Goal: Obtain resource: Download file/media

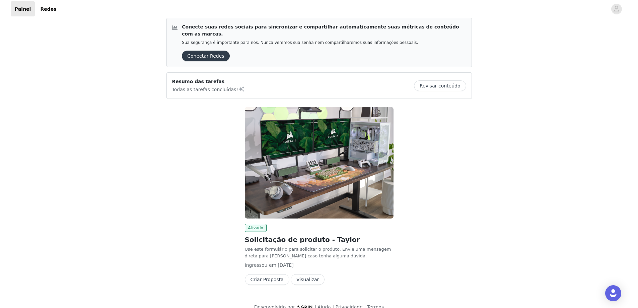
scroll to position [11, 0]
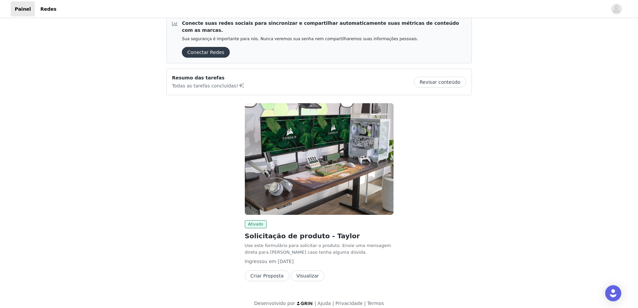
click at [440, 77] on button "Revisar conteúdo" at bounding box center [440, 82] width 52 height 11
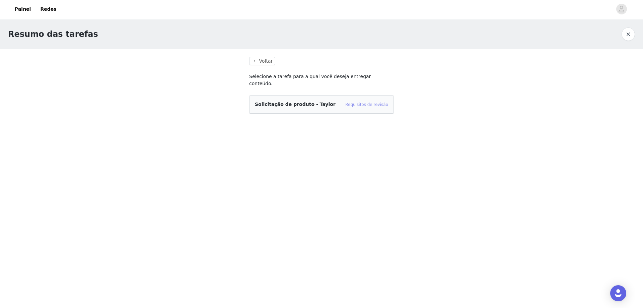
click at [374, 102] on font "Requisitos de revisão" at bounding box center [366, 104] width 43 height 5
click at [261, 59] on button "Voltar" at bounding box center [262, 61] width 26 height 8
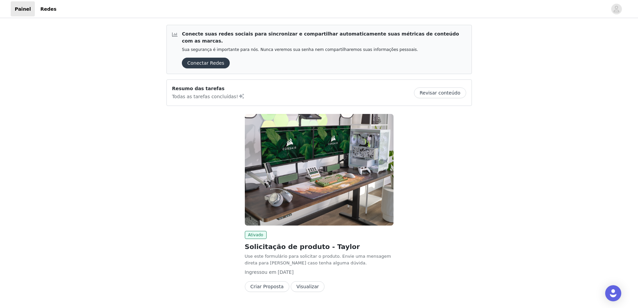
click at [304, 279] on button "Visualizar" at bounding box center [308, 286] width 34 height 11
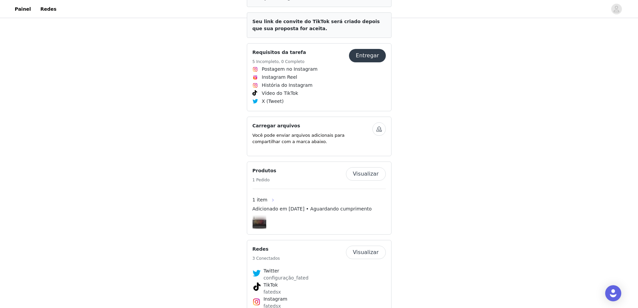
scroll to position [256, 0]
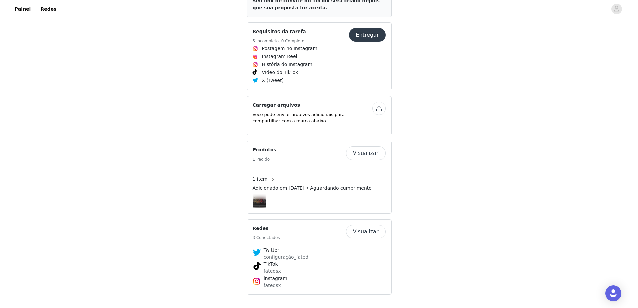
click at [363, 150] on button "Visualizar" at bounding box center [366, 152] width 40 height 13
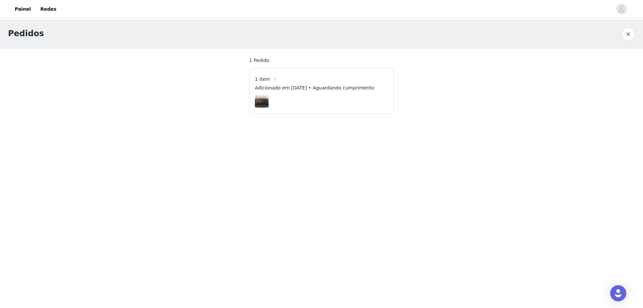
click at [271, 80] on button "button" at bounding box center [275, 79] width 11 height 11
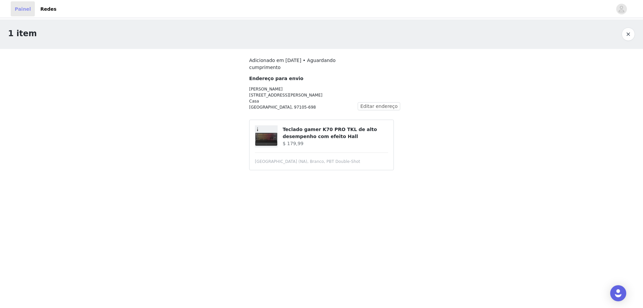
click at [24, 9] on font "Painel" at bounding box center [23, 8] width 16 height 5
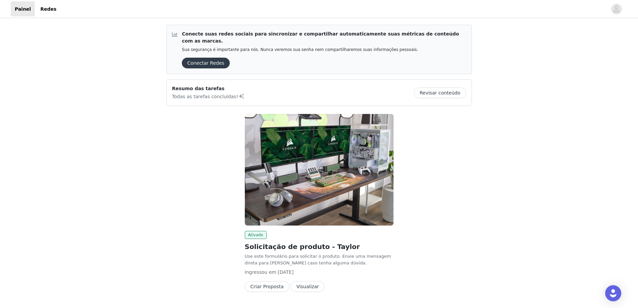
click at [219, 58] on button "Conectar Redes" at bounding box center [206, 63] width 48 height 11
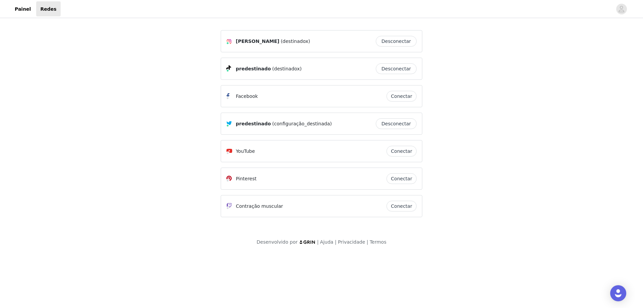
drag, startPoint x: 575, startPoint y: 41, endPoint x: 573, endPoint y: 0, distance: 40.6
click at [575, 35] on div "Gabriel (destinadox) Desconectar predestinado (destinadox) Desconectar Facebook…" at bounding box center [321, 136] width 643 height 234
click at [97, 58] on div "Gabriel (fatedsx) Disconnect fated (fatedsx) Disconnect Facebook Connect fated …" at bounding box center [321, 136] width 643 height 234
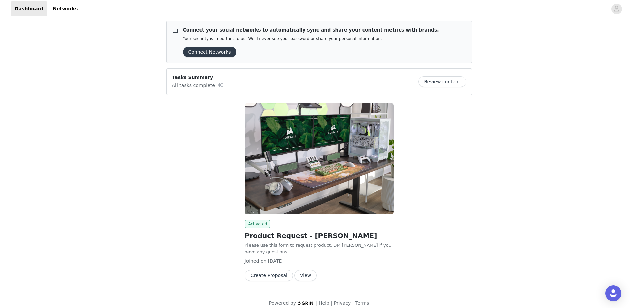
scroll to position [4, 0]
click at [257, 219] on span "Activated" at bounding box center [258, 223] width 26 height 8
click at [313, 170] on img at bounding box center [319, 159] width 149 height 112
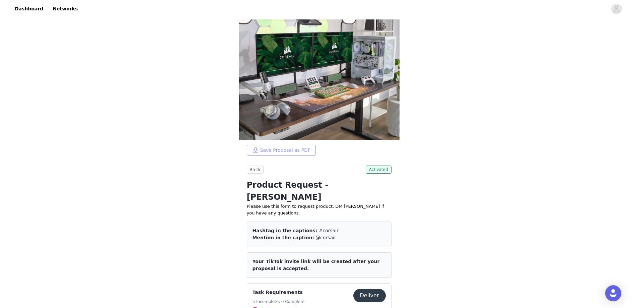
click at [268, 150] on button "Save Proposal as PDF" at bounding box center [281, 150] width 69 height 11
